Goal: Information Seeking & Learning: Learn about a topic

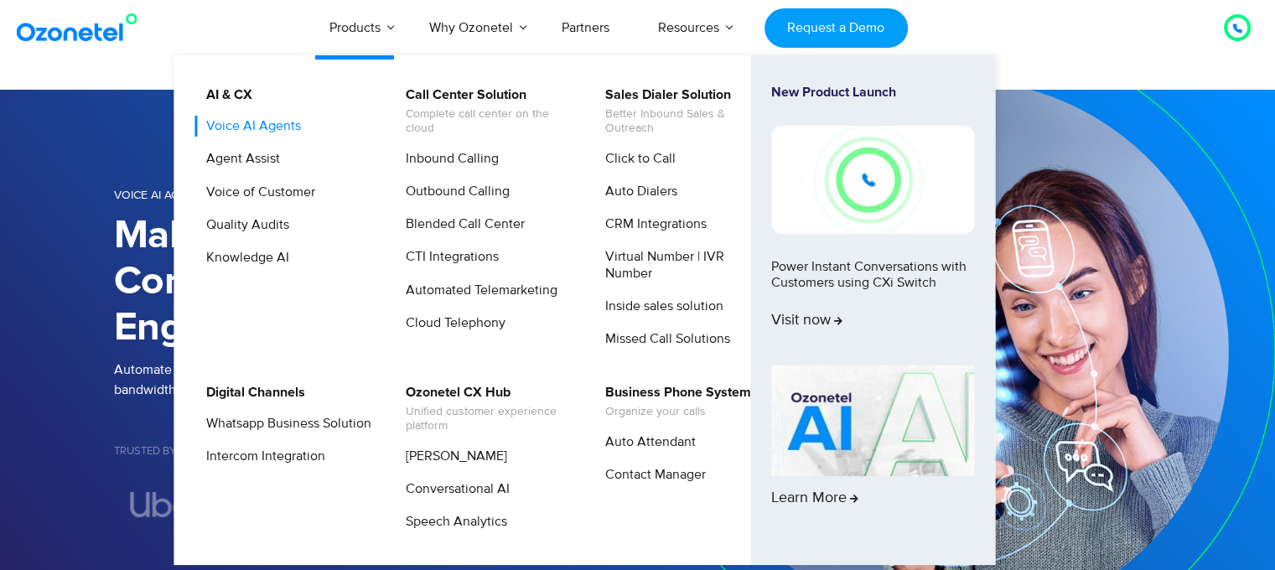
click at [263, 127] on link "Voice AI Agents" at bounding box center [249, 126] width 108 height 21
